Goal: Find specific page/section: Find specific page/section

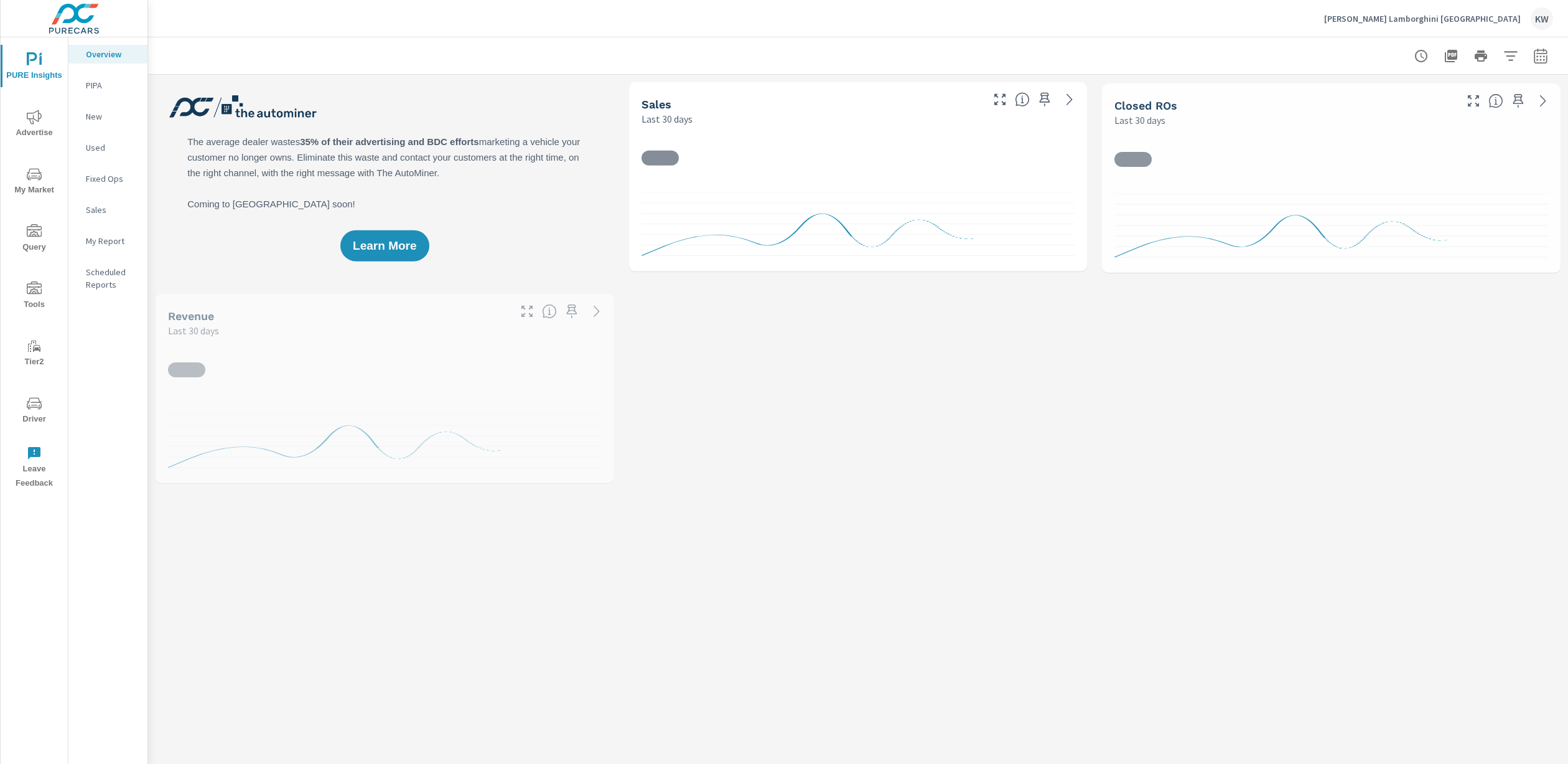
click at [37, 413] on span "Driver" at bounding box center [34, 411] width 60 height 31
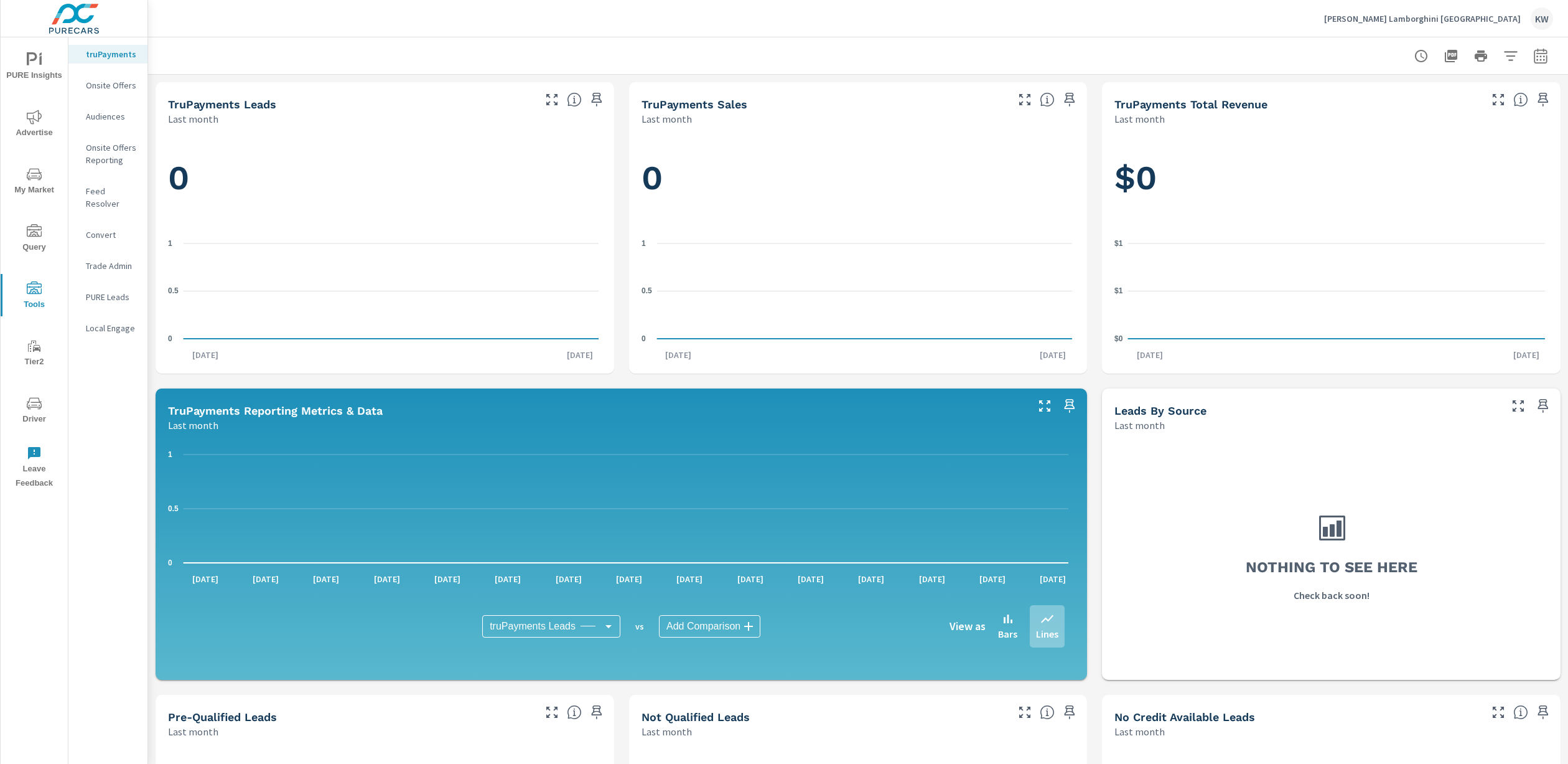
click at [124, 188] on p "Feed Resolver" at bounding box center [112, 197] width 52 height 25
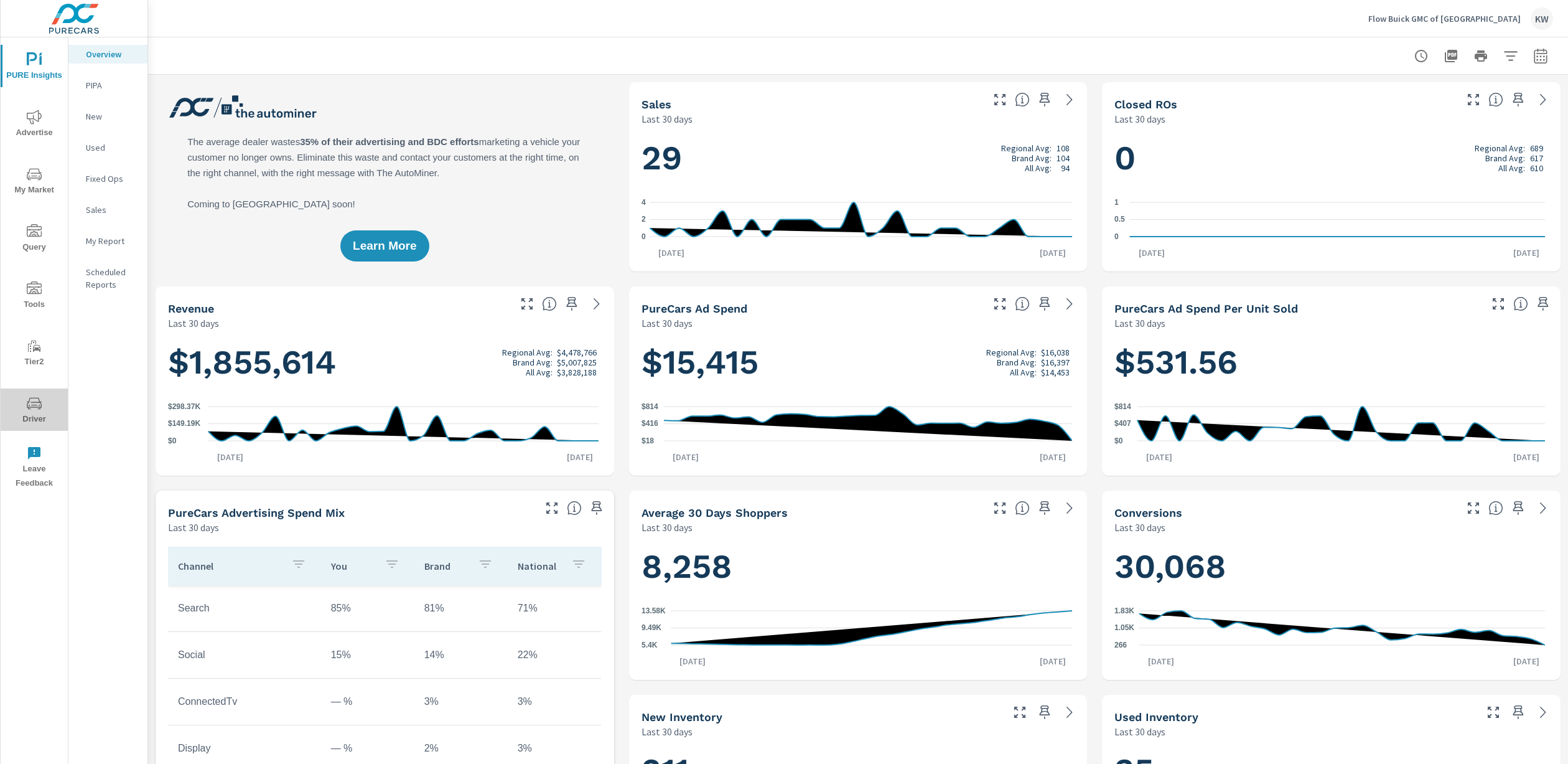
click at [38, 413] on span "Driver" at bounding box center [34, 411] width 60 height 31
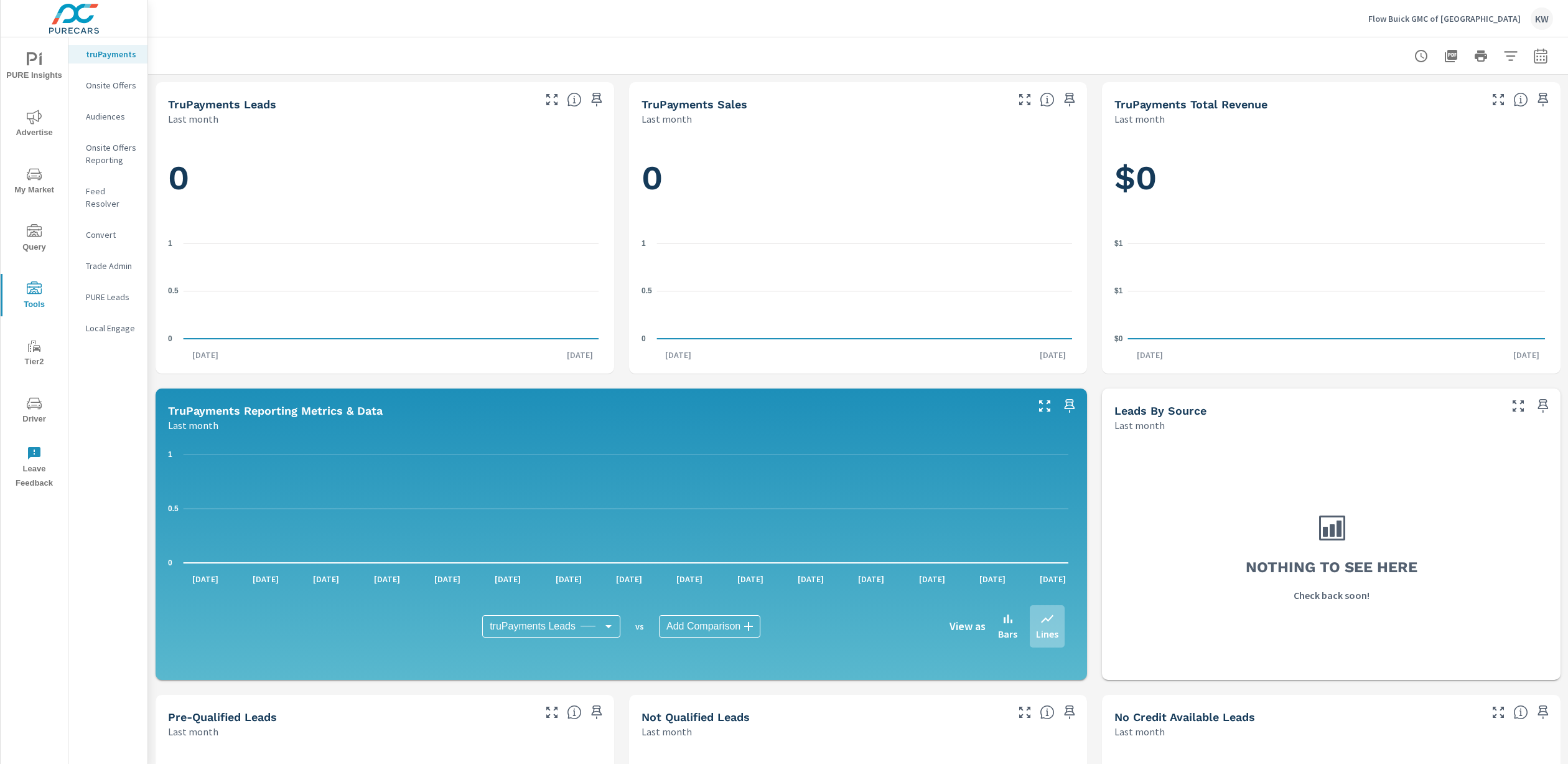
click at [113, 189] on p "Feed Resolver" at bounding box center [112, 197] width 52 height 25
